Goal: Task Accomplishment & Management: Use online tool/utility

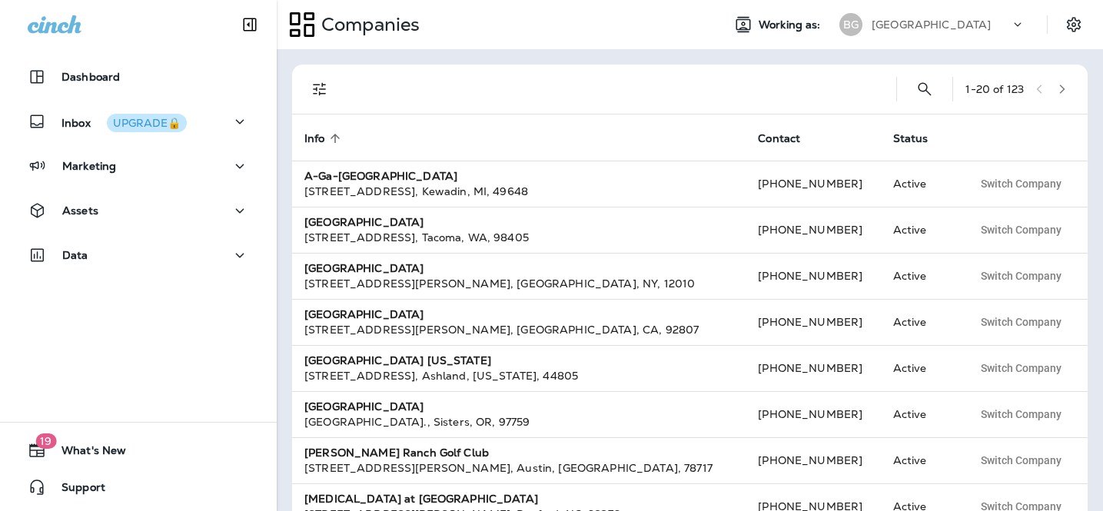
click at [976, 30] on p "[GEOGRAPHIC_DATA]" at bounding box center [930, 24] width 119 height 12
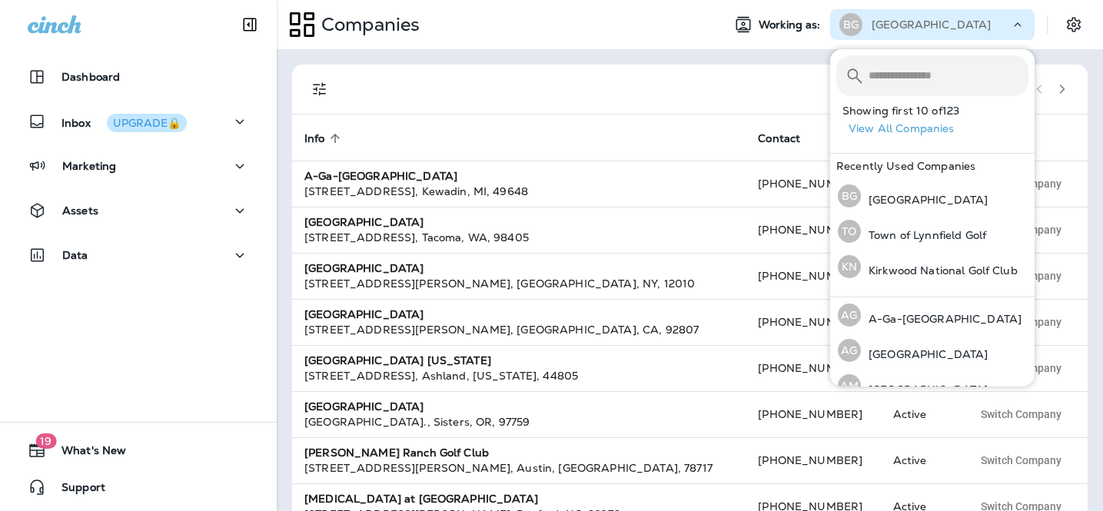
click at [895, 85] on input "text" at bounding box center [948, 75] width 160 height 41
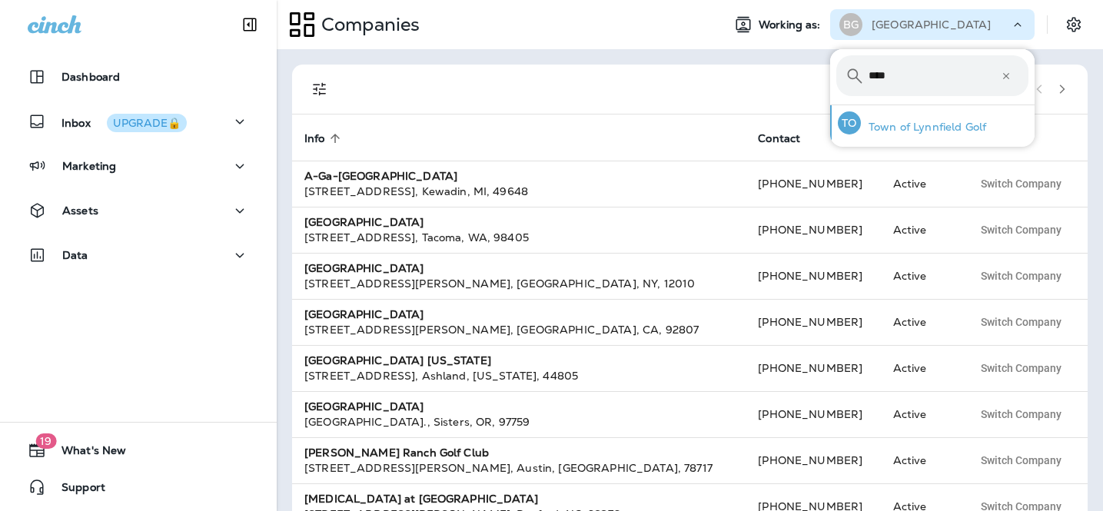
type input "****"
click at [906, 131] on p "Town of Lynnfield Golf" at bounding box center [923, 127] width 125 height 12
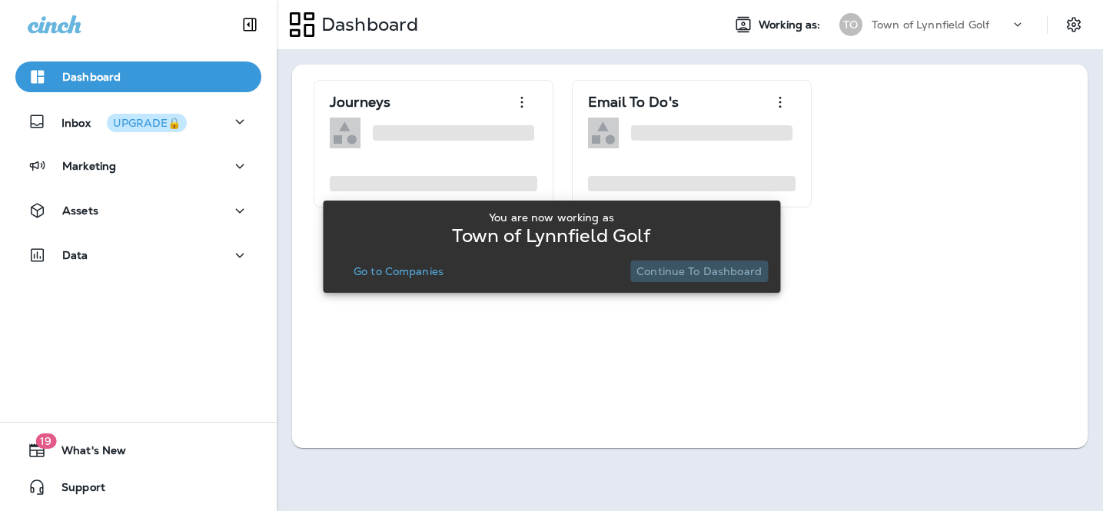
click at [725, 263] on button "Continue to Dashboard" at bounding box center [699, 272] width 138 height 22
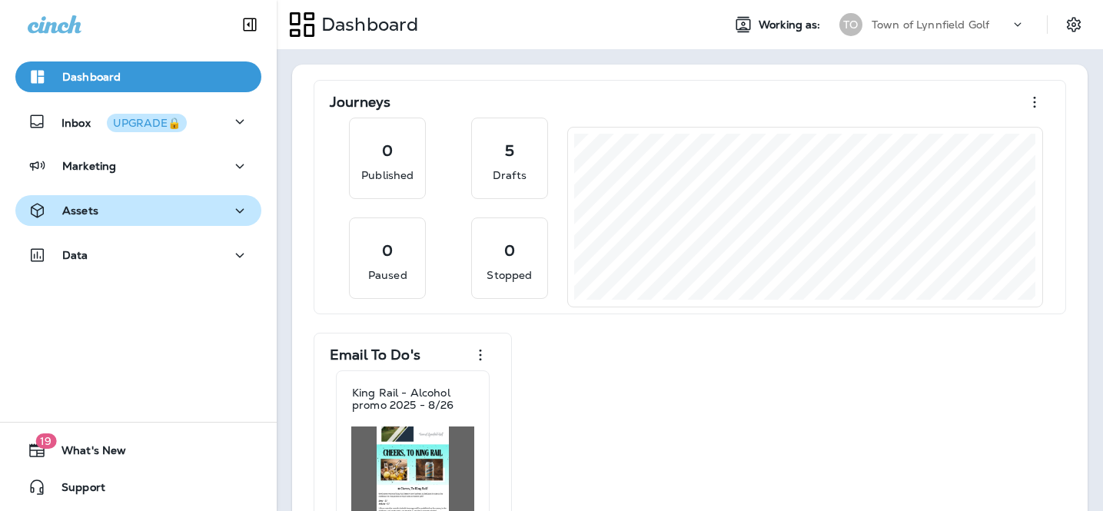
click at [165, 213] on div "Assets" at bounding box center [138, 210] width 221 height 19
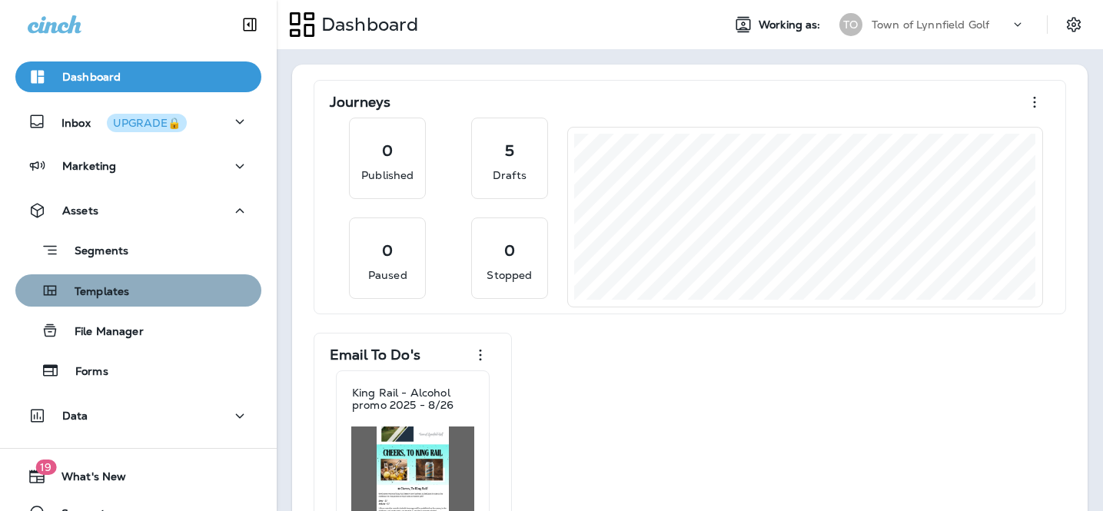
click at [120, 287] on p "Templates" at bounding box center [94, 292] width 70 height 15
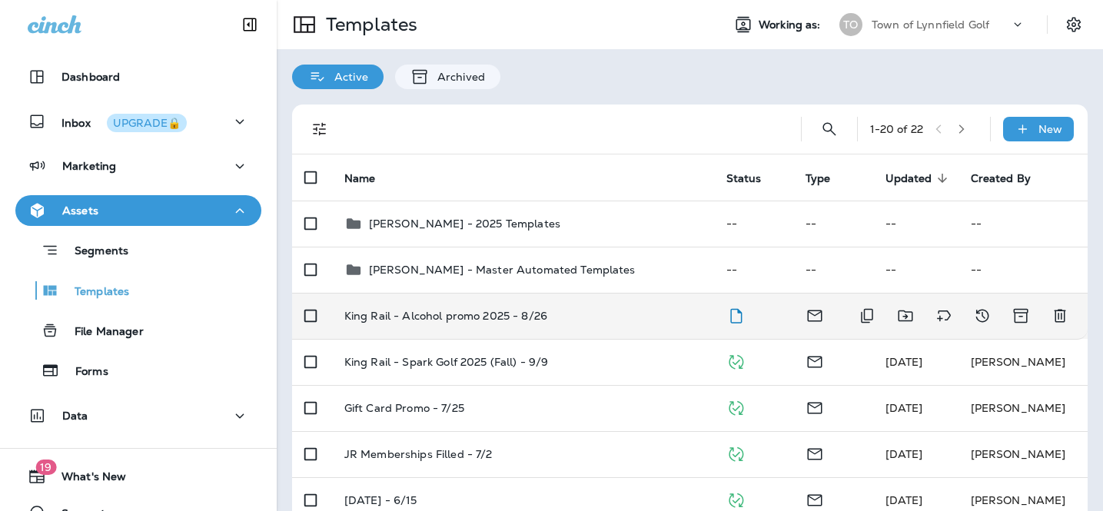
click at [535, 330] on td "King Rail - Alcohol promo 2025 - 8/26" at bounding box center [523, 316] width 382 height 46
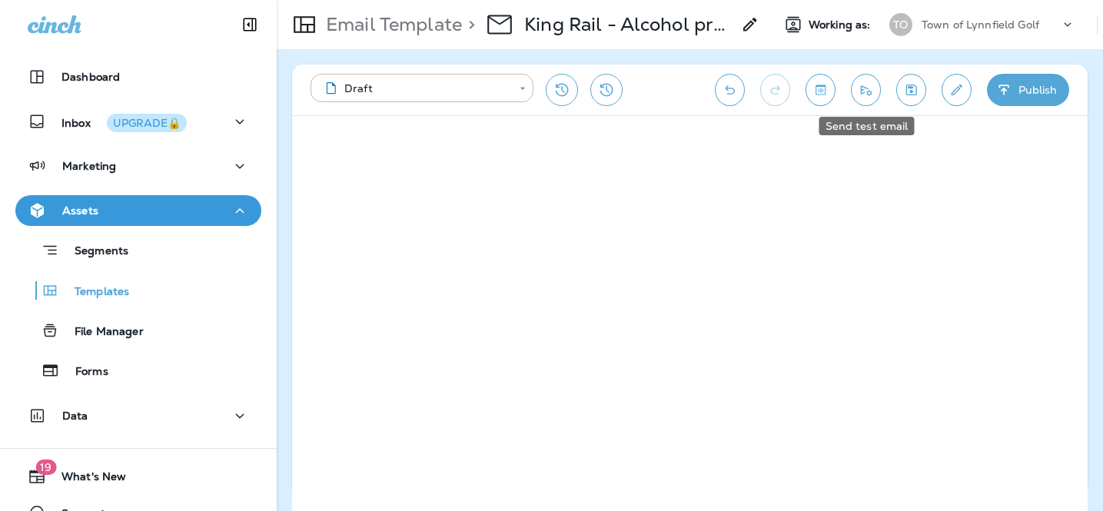
click at [869, 96] on icon "Send test email" at bounding box center [866, 89] width 16 height 15
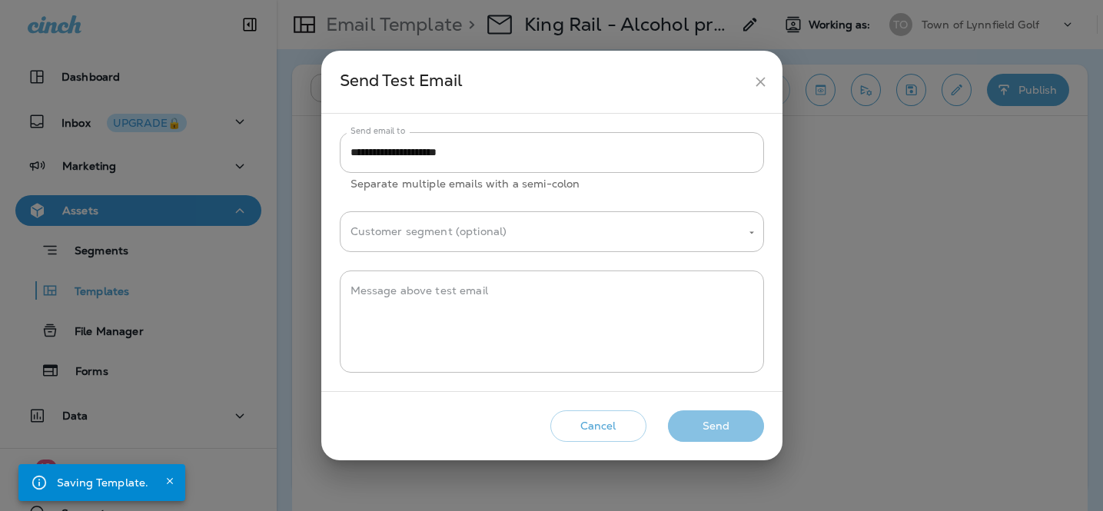
click at [712, 421] on button "Send" at bounding box center [716, 426] width 96 height 32
